Goal: Entertainment & Leisure: Browse casually

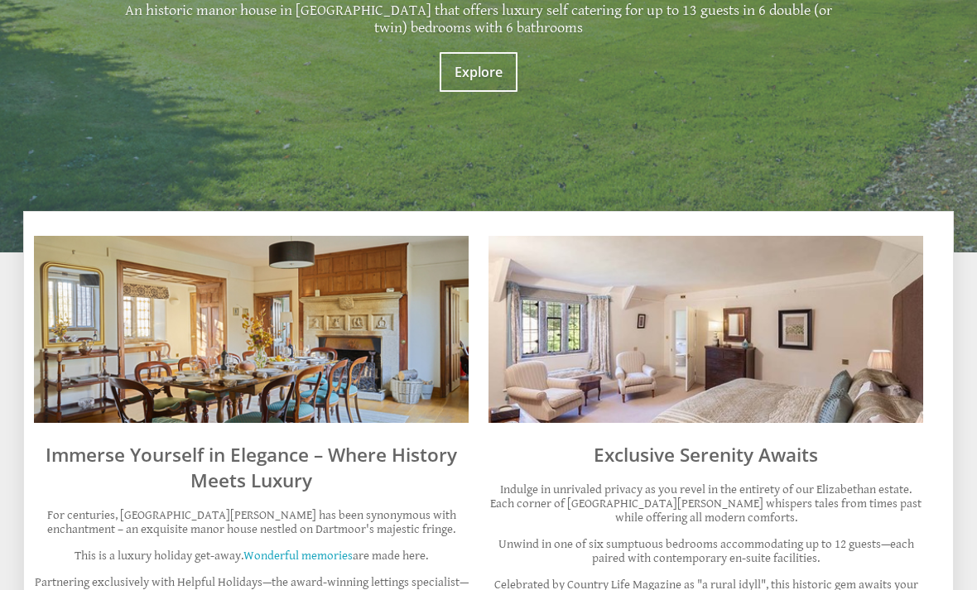
scroll to position [572, 0]
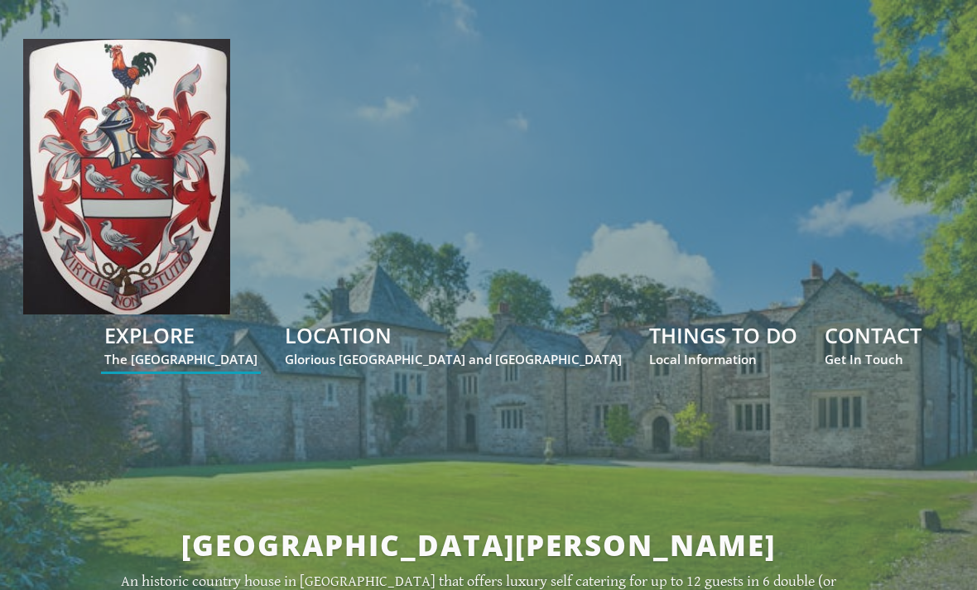
click at [718, 589] on div "[GEOGRAPHIC_DATA][PERSON_NAME] An historic country house in [GEOGRAPHIC_DATA] t…" at bounding box center [478, 565] width 911 height 377
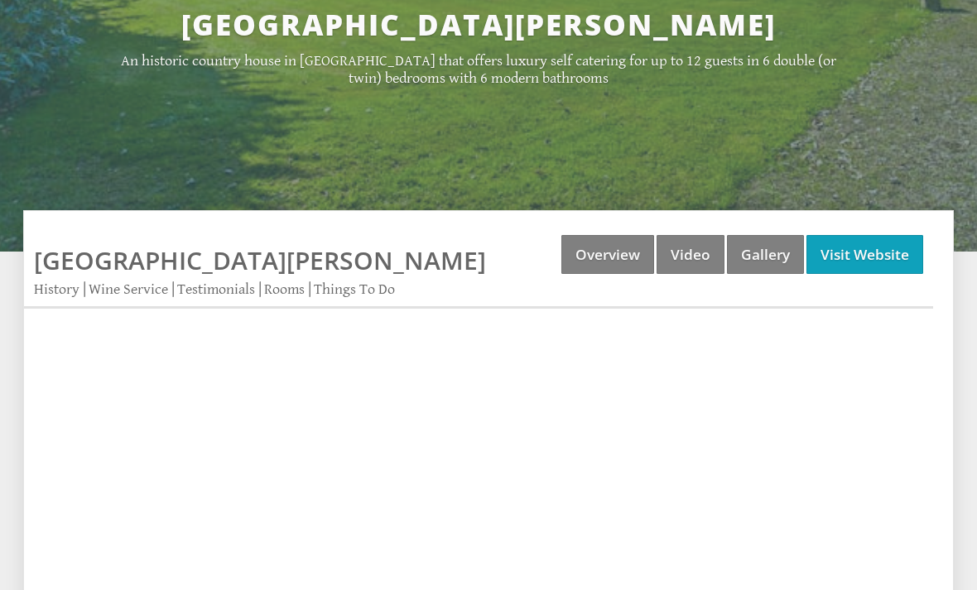
scroll to position [508, 0]
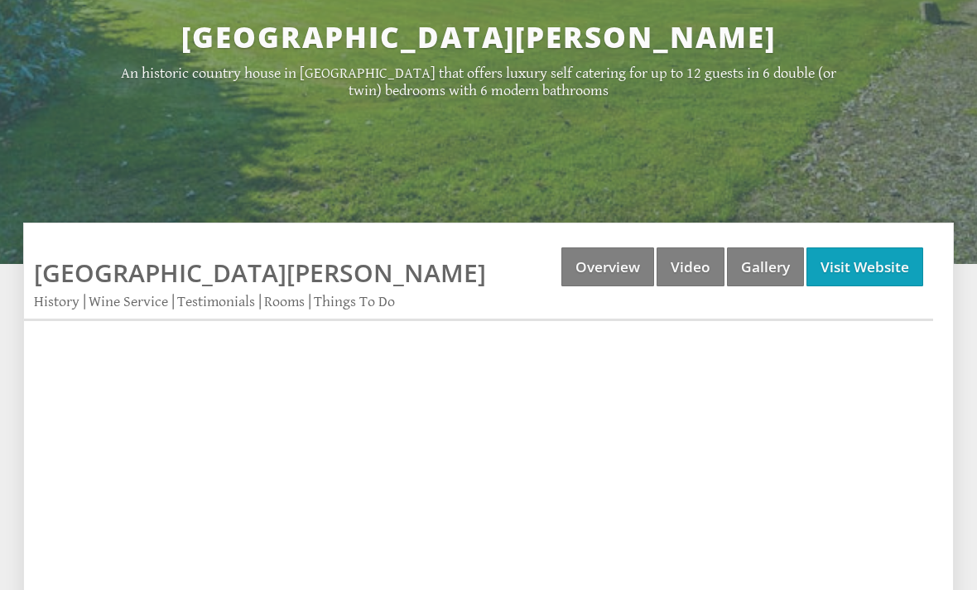
click at [693, 247] on link "Video" at bounding box center [690, 266] width 68 height 39
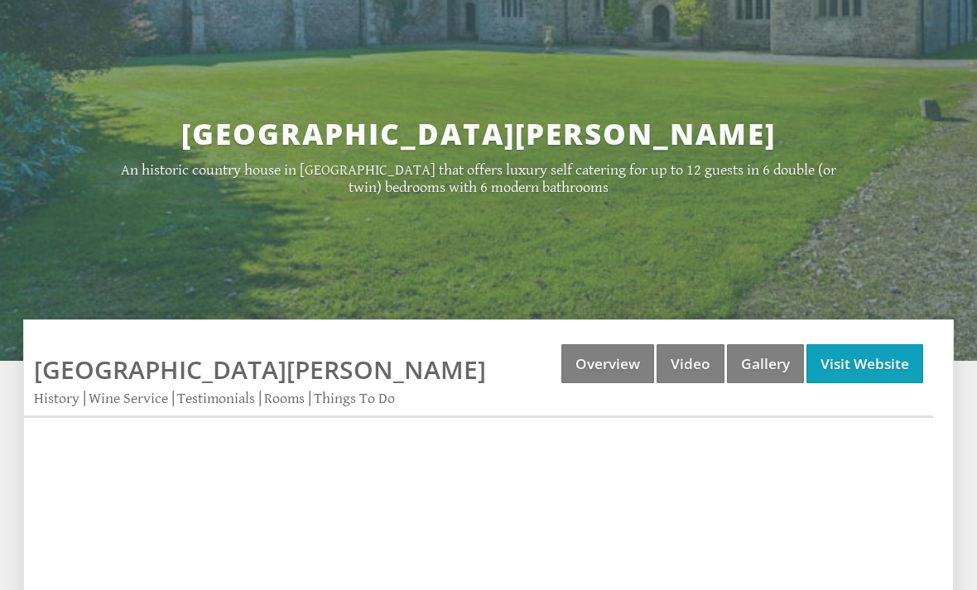
scroll to position [418, 0]
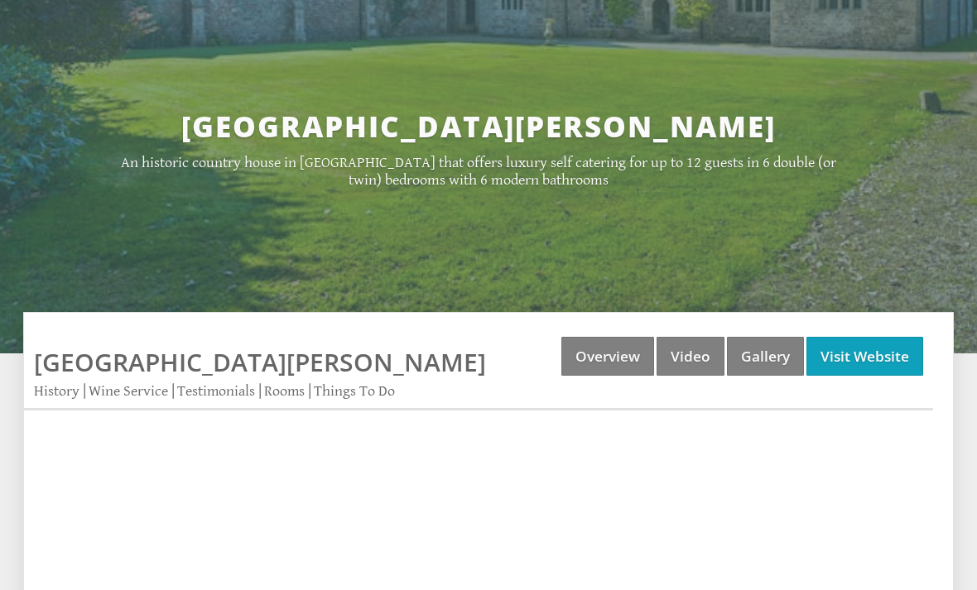
click at [751, 338] on link "Gallery" at bounding box center [765, 357] width 77 height 39
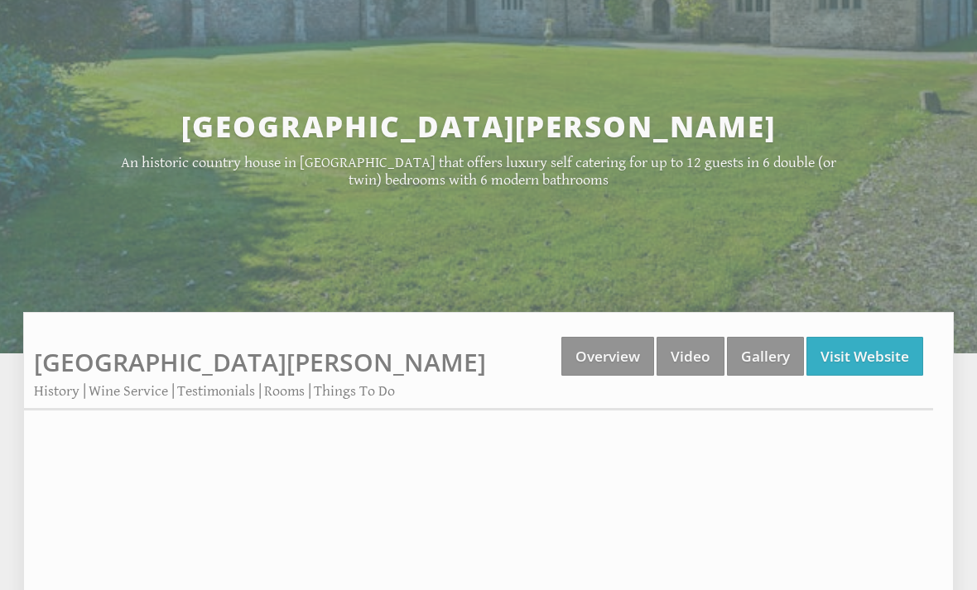
scroll to position [419, 0]
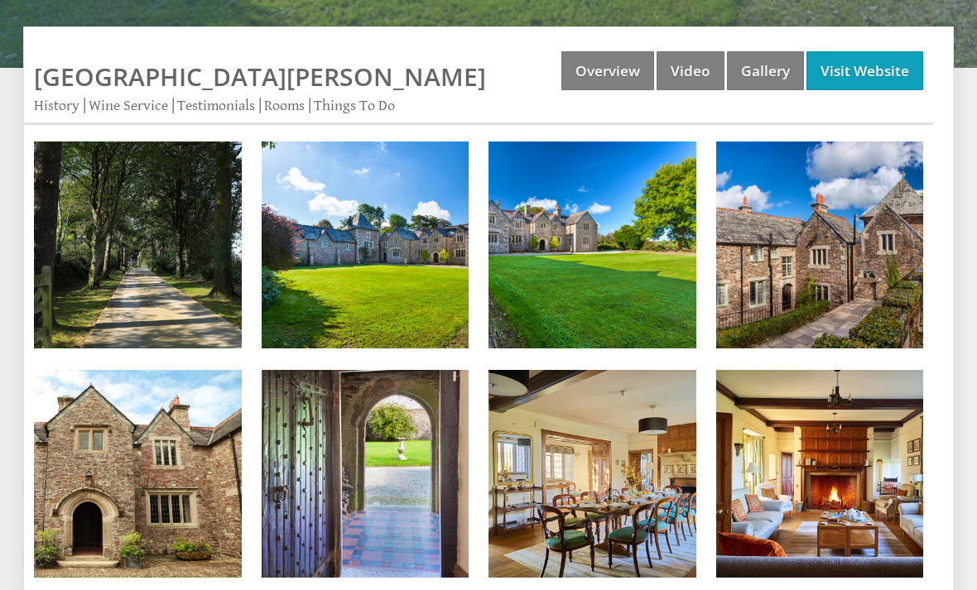
scroll to position [699, 0]
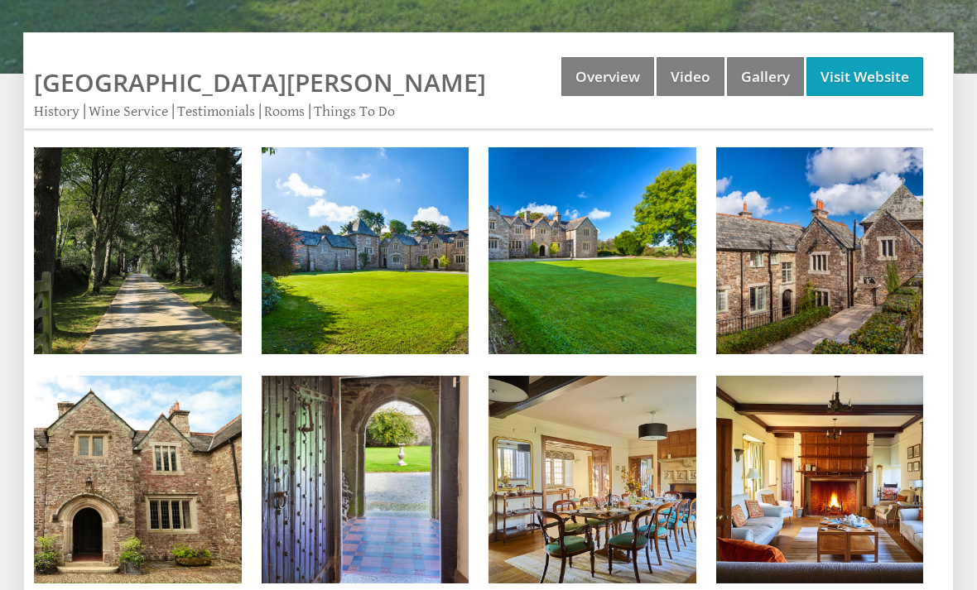
click at [134, 195] on img at bounding box center [138, 251] width 208 height 208
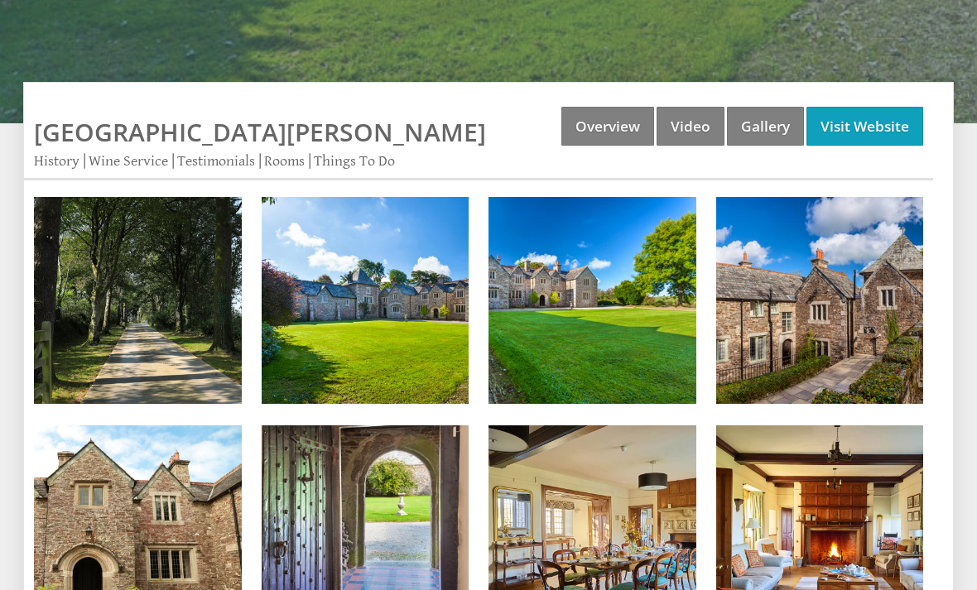
scroll to position [650, 0]
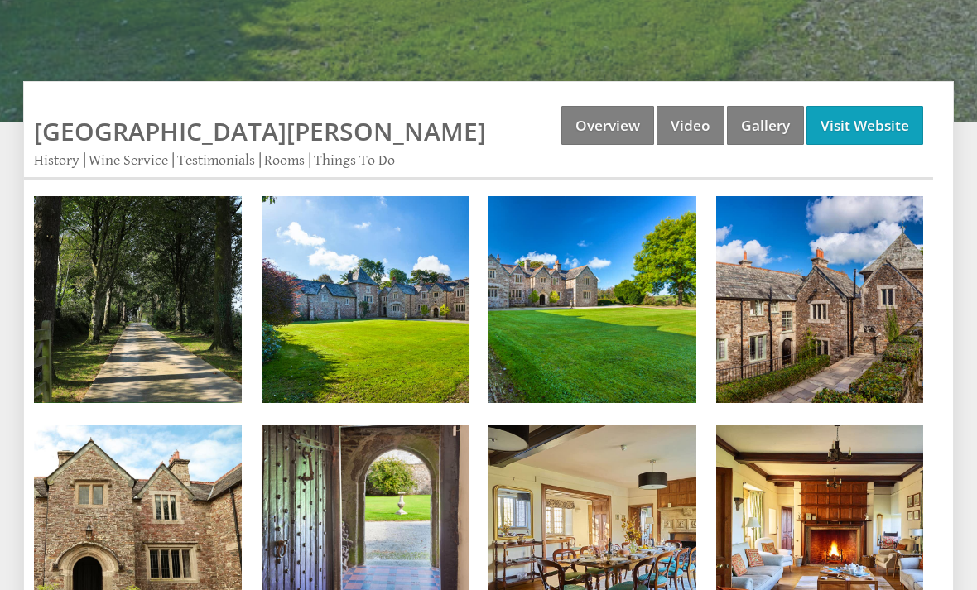
click at [701, 106] on link "Video" at bounding box center [690, 125] width 68 height 39
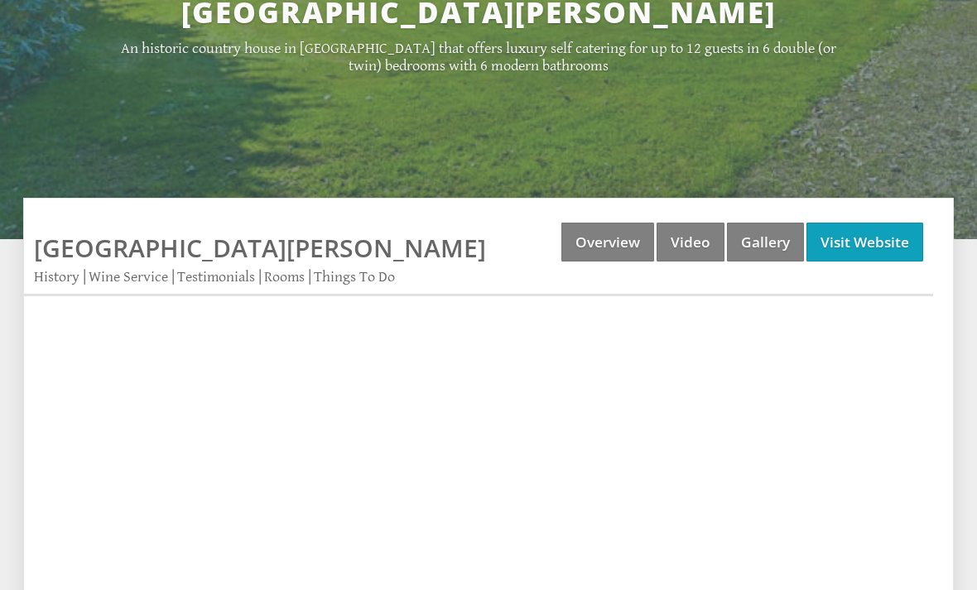
scroll to position [492, 0]
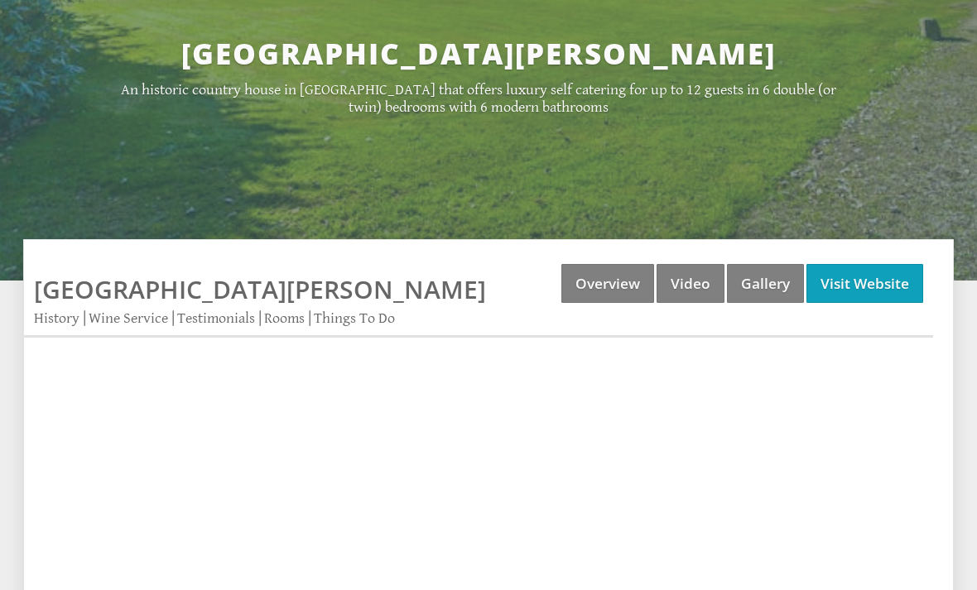
click at [688, 264] on link "Video" at bounding box center [690, 283] width 68 height 39
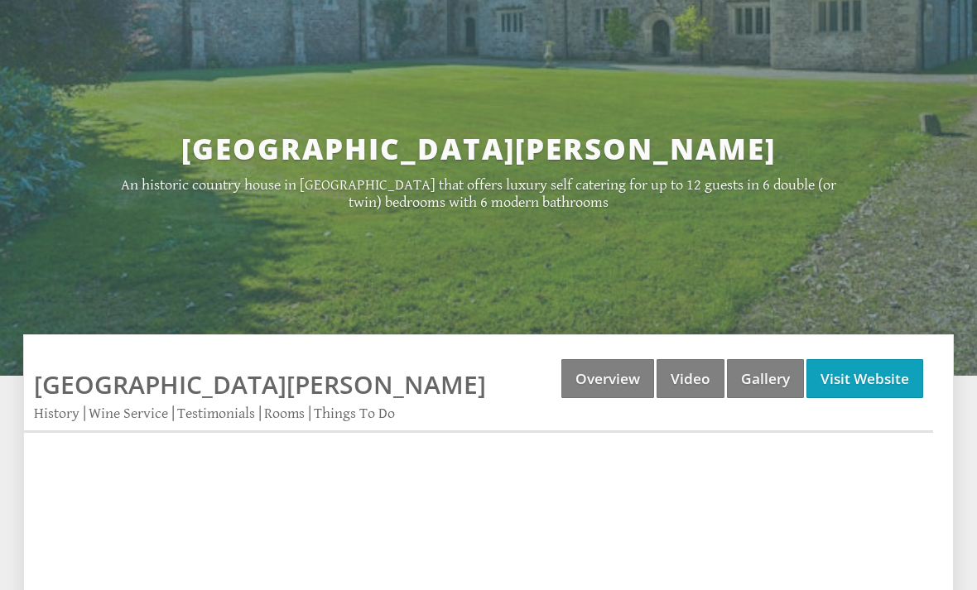
scroll to position [396, 0]
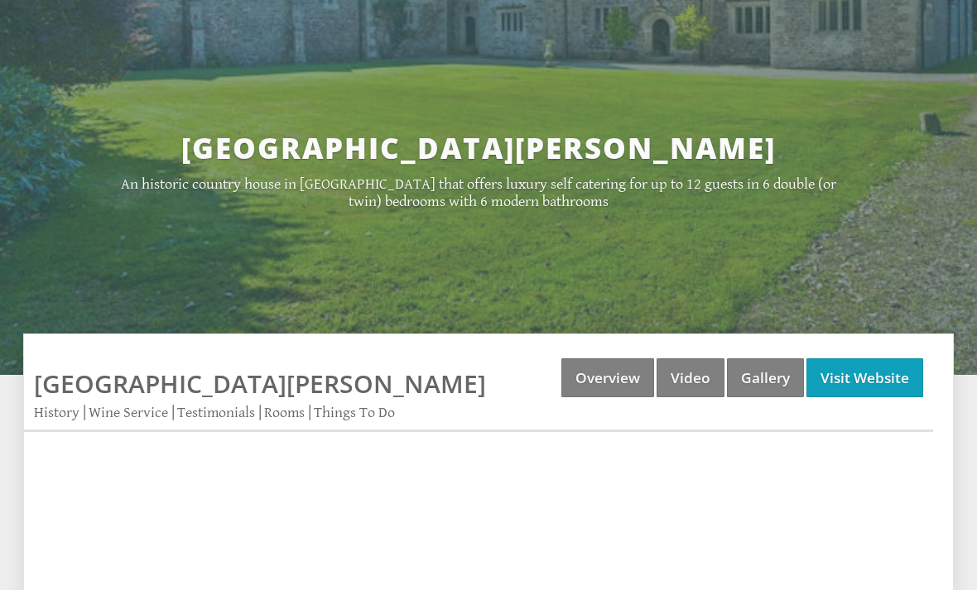
click at [764, 359] on link "Gallery" at bounding box center [765, 378] width 77 height 39
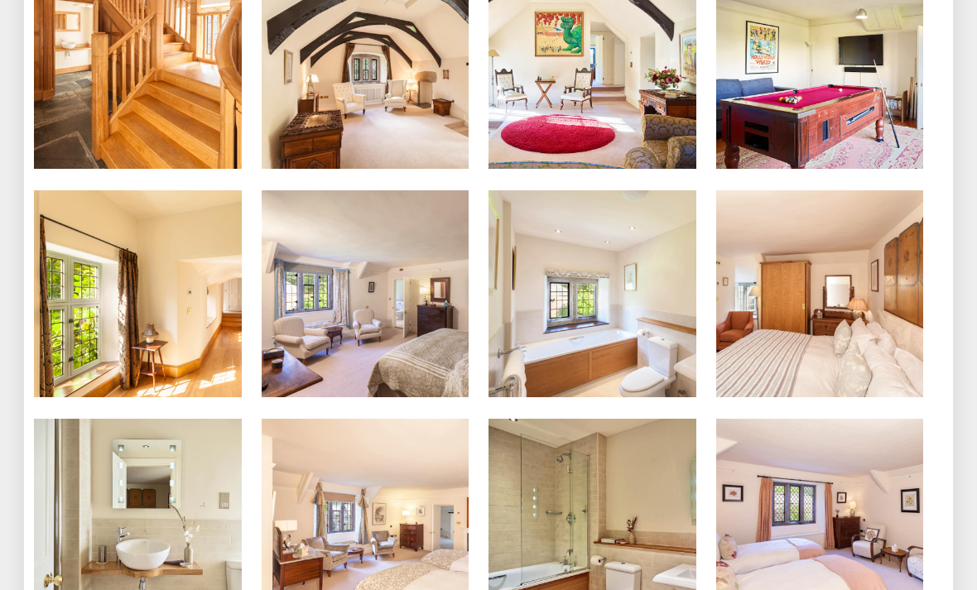
scroll to position [1800, 0]
click at [391, 295] on img at bounding box center [366, 294] width 208 height 208
click at [403, 269] on img at bounding box center [366, 294] width 208 height 208
click at [390, 472] on img at bounding box center [366, 523] width 208 height 208
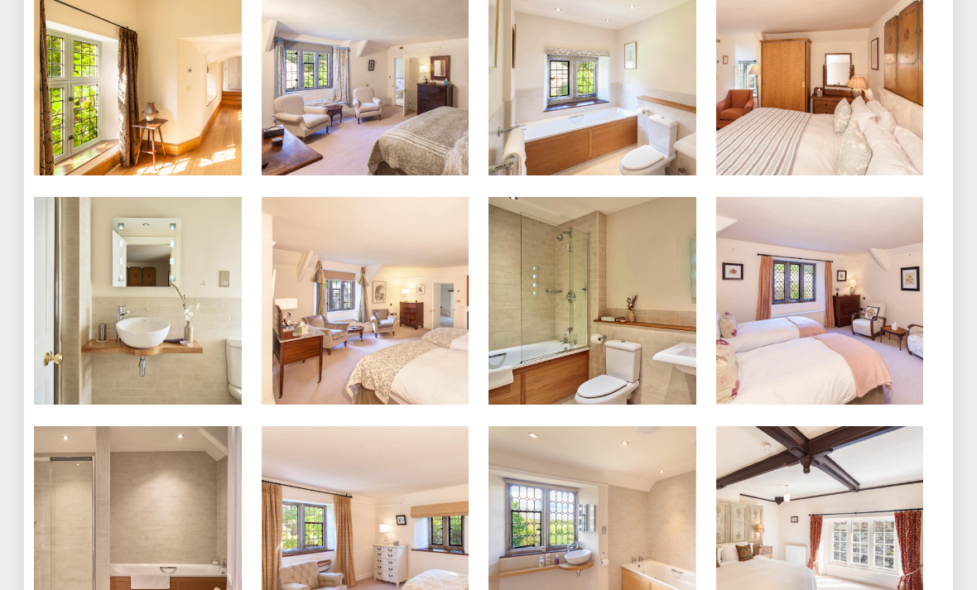
scroll to position [2021, 0]
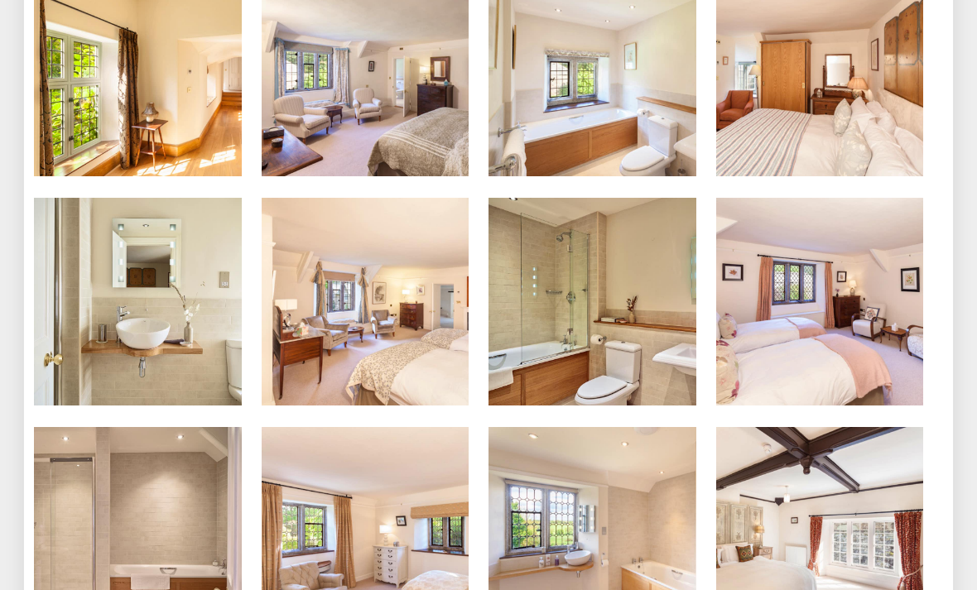
click at [141, 487] on img at bounding box center [138, 531] width 208 height 208
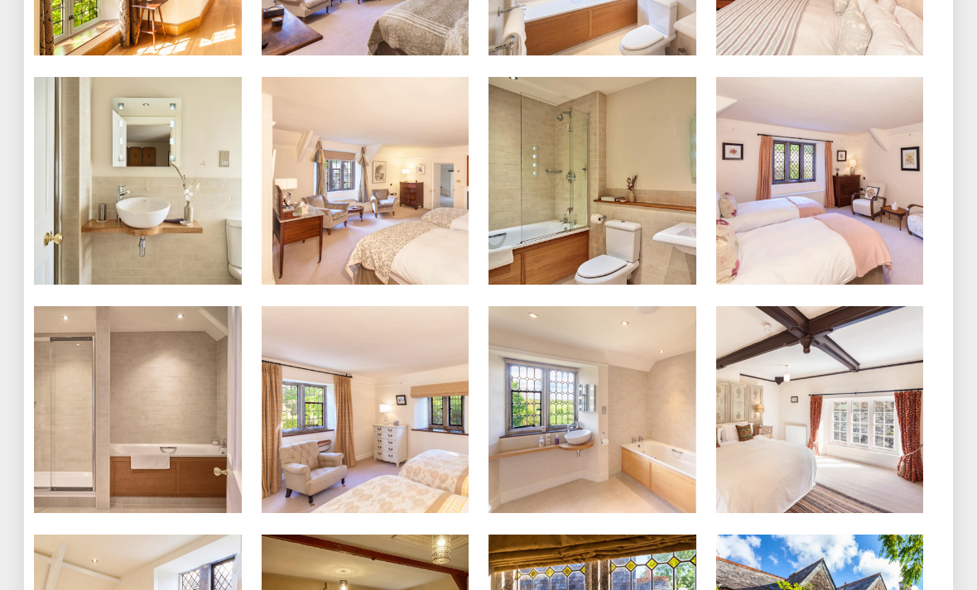
scroll to position [2141, 0]
click at [139, 126] on img at bounding box center [138, 181] width 208 height 208
click at [387, 146] on img at bounding box center [366, 181] width 208 height 208
click at [146, 376] on img at bounding box center [138, 410] width 208 height 208
click at [603, 381] on img at bounding box center [592, 410] width 208 height 208
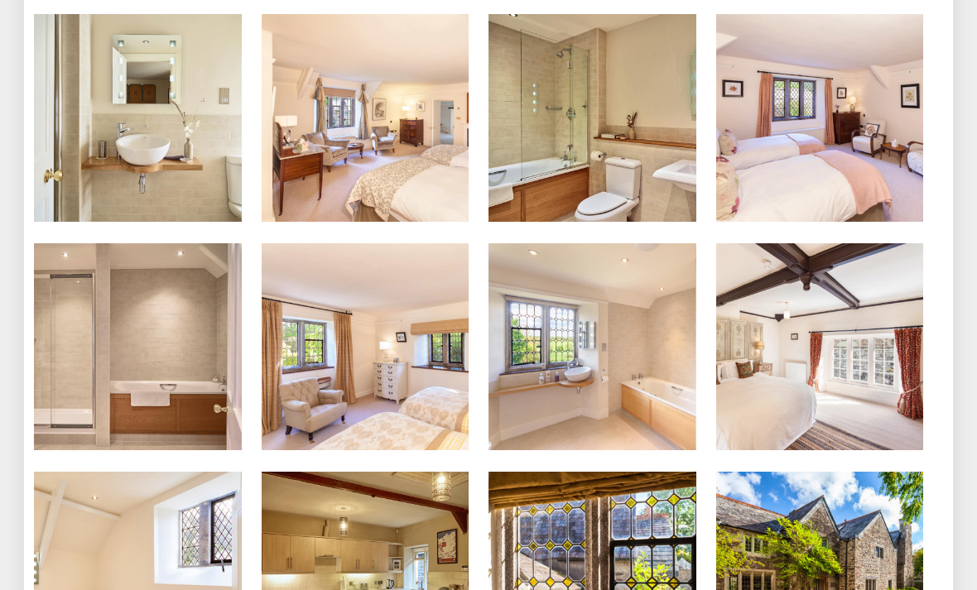
scroll to position [2204, 0]
click at [103, 569] on img at bounding box center [138, 576] width 208 height 208
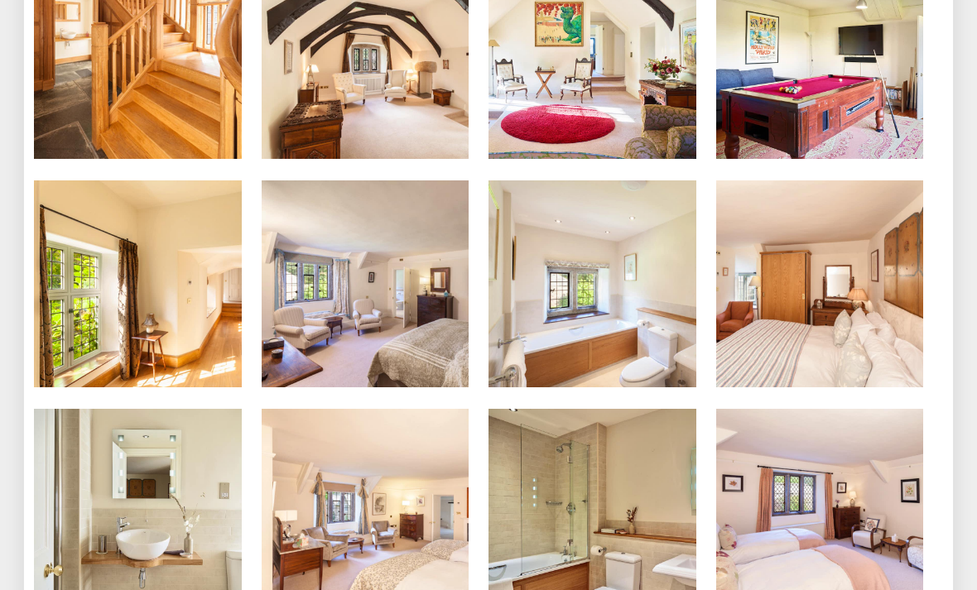
scroll to position [1809, 0]
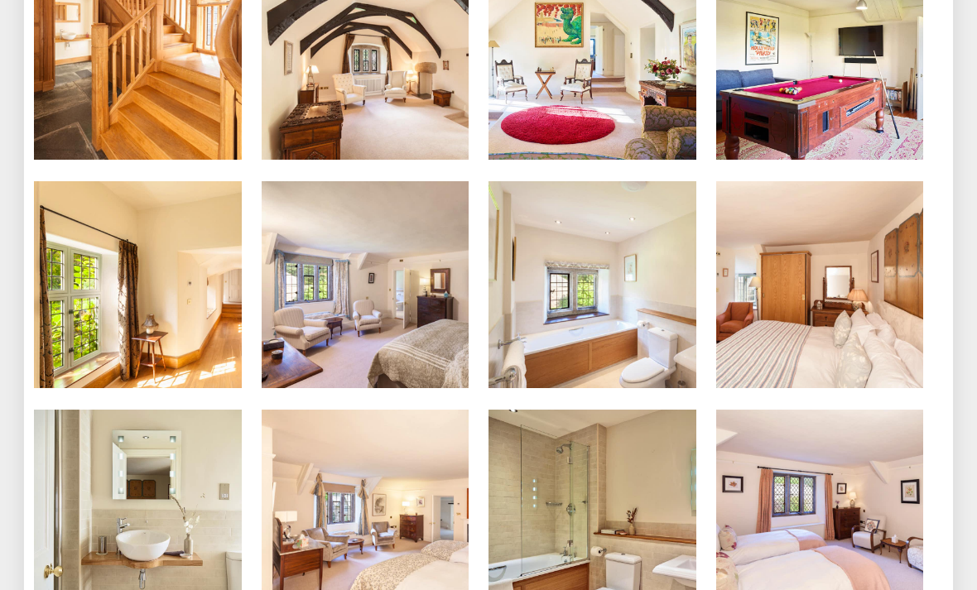
click at [647, 200] on img at bounding box center [592, 285] width 208 height 208
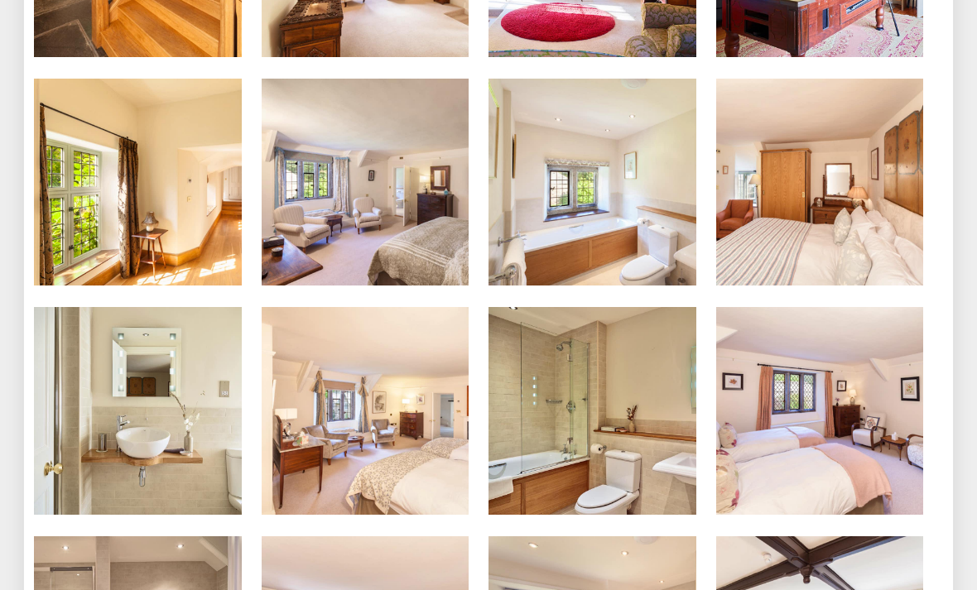
scroll to position [1911, 0]
click at [127, 392] on img at bounding box center [138, 411] width 208 height 208
click at [172, 142] on img at bounding box center [138, 183] width 208 height 208
